Goal: Information Seeking & Learning: Learn about a topic

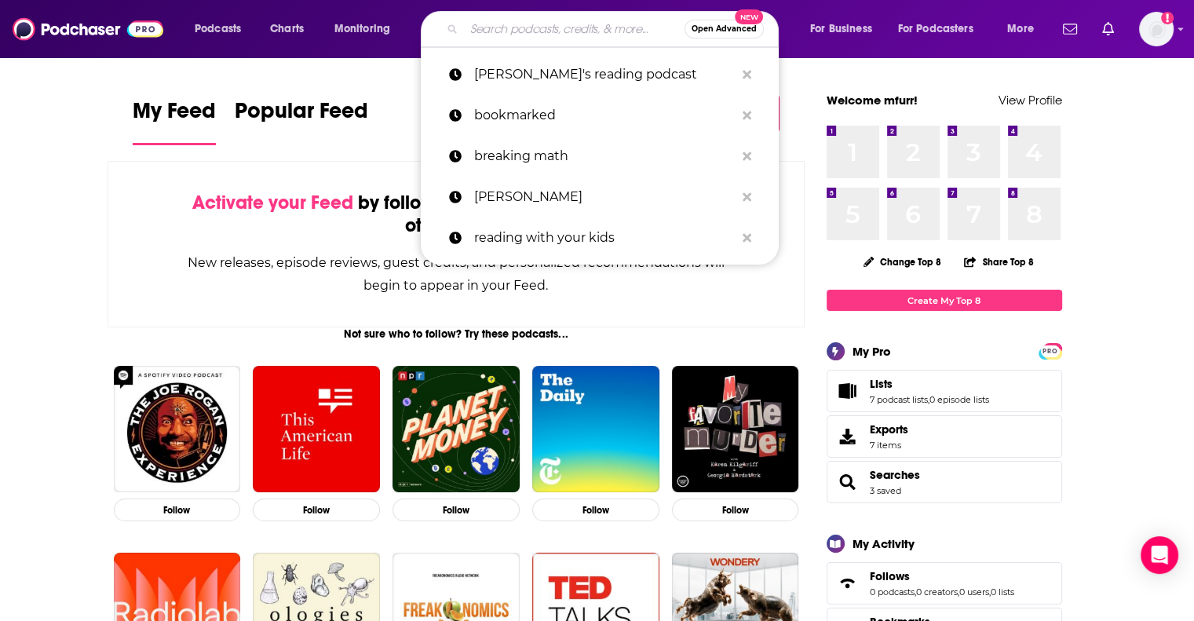
click at [514, 27] on input "Search podcasts, credits, & more..." at bounding box center [574, 28] width 221 height 25
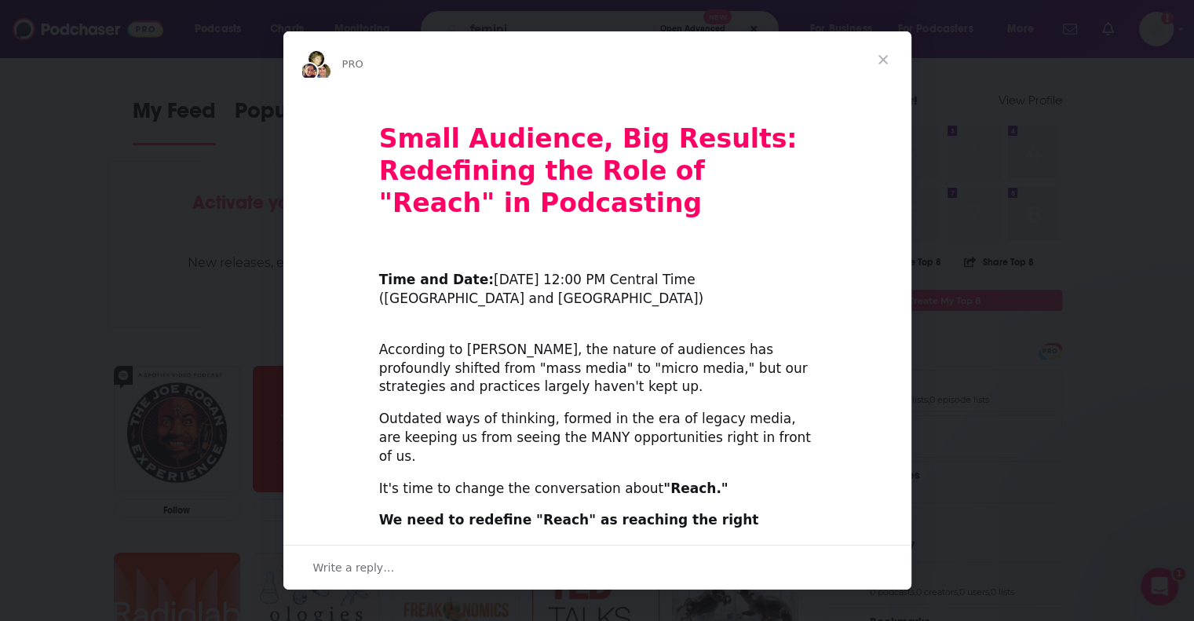
click at [879, 55] on span "Close" at bounding box center [883, 59] width 57 height 57
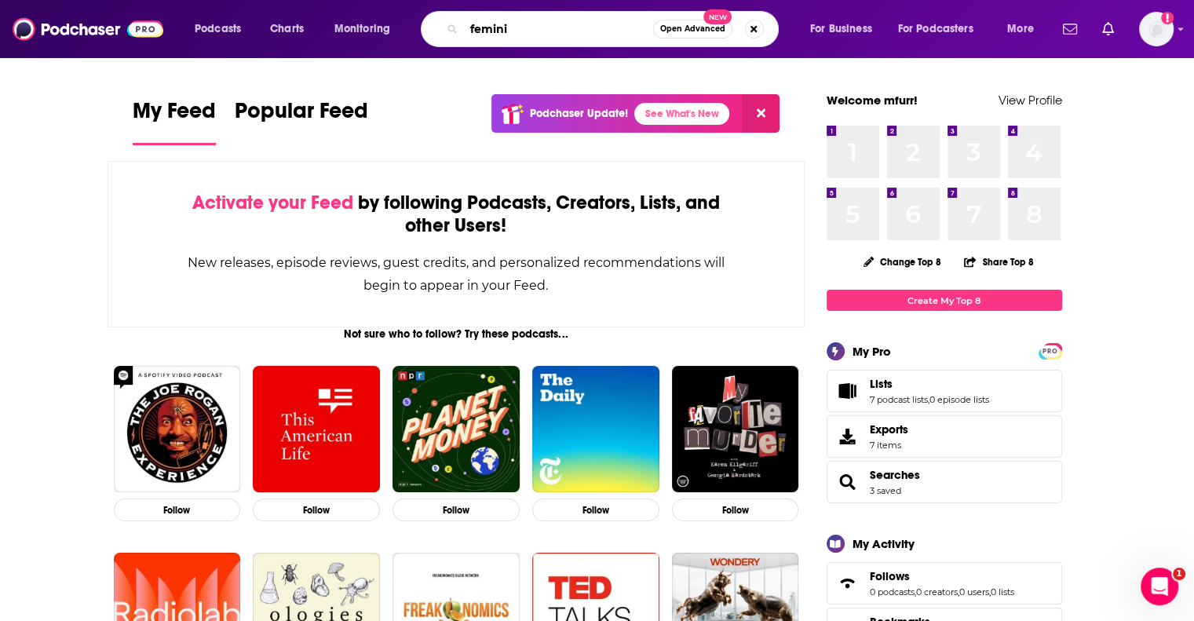
click at [529, 35] on input "femini" at bounding box center [558, 28] width 189 height 25
type input "feminist book club"
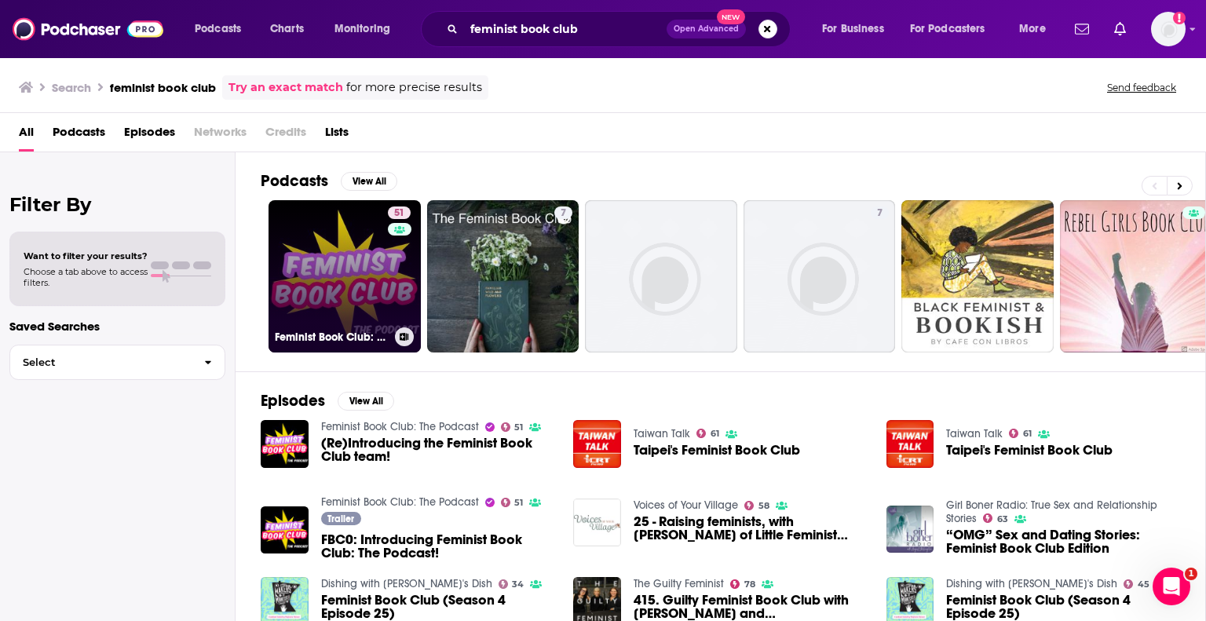
click at [300, 323] on link "51 Feminist Book Club: The Podcast" at bounding box center [345, 276] width 152 height 152
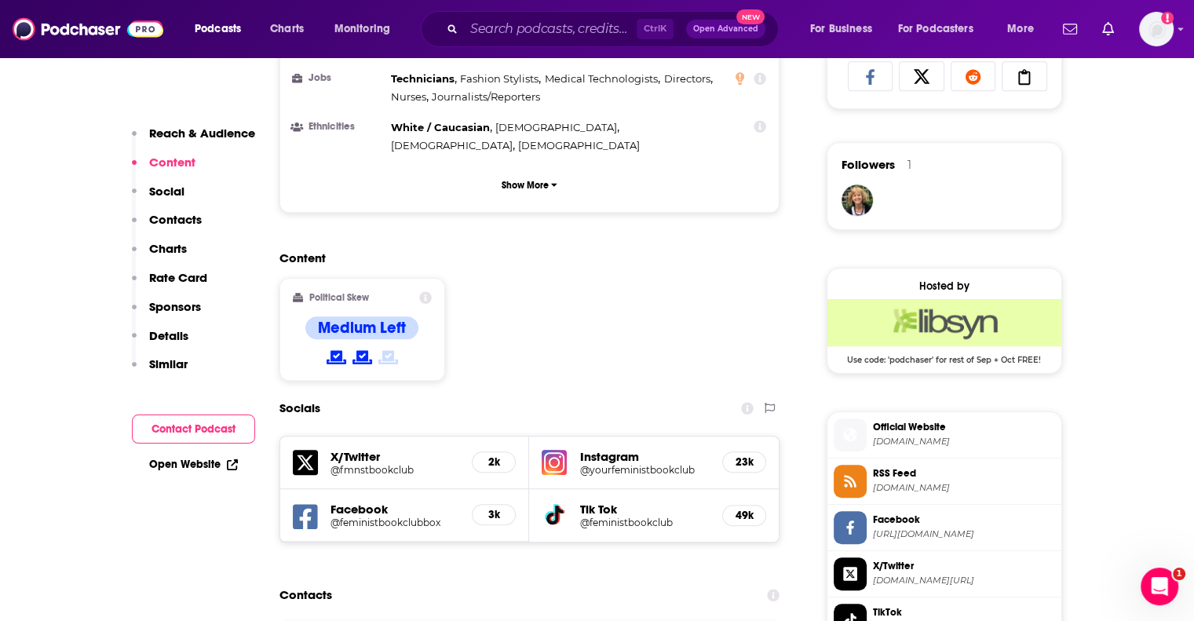
scroll to position [1066, 0]
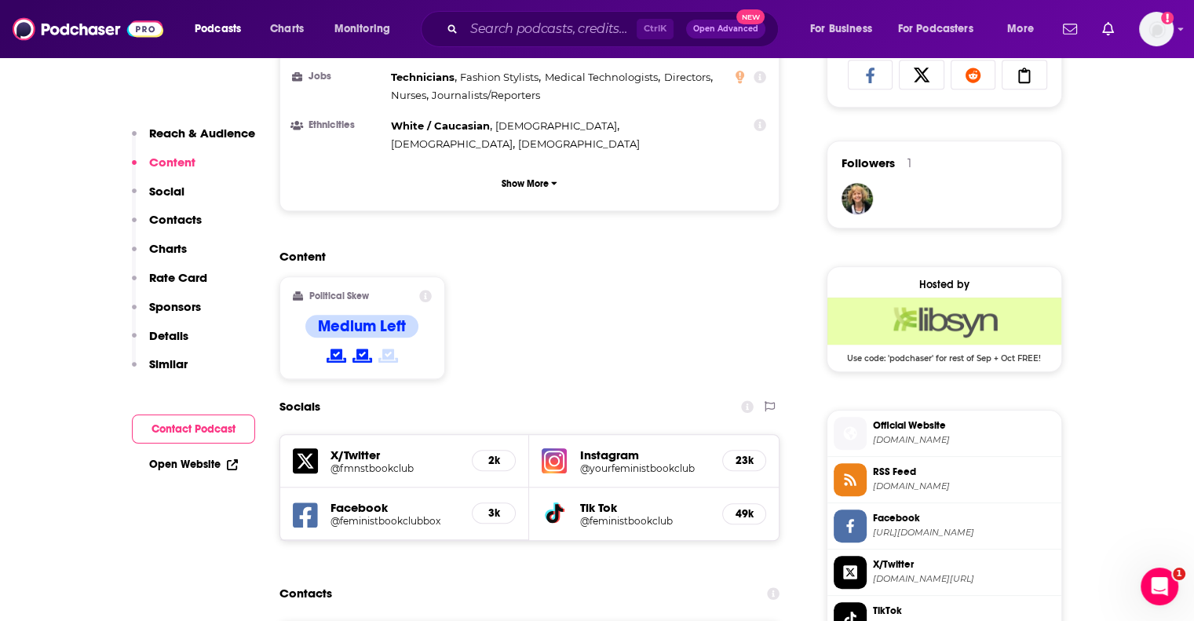
click at [616, 448] on h5 "Instagram" at bounding box center [644, 455] width 130 height 15
click at [627, 448] on h5 "Instagram" at bounding box center [644, 455] width 130 height 15
click at [549, 448] on img at bounding box center [554, 460] width 25 height 25
